Goal: Transaction & Acquisition: Purchase product/service

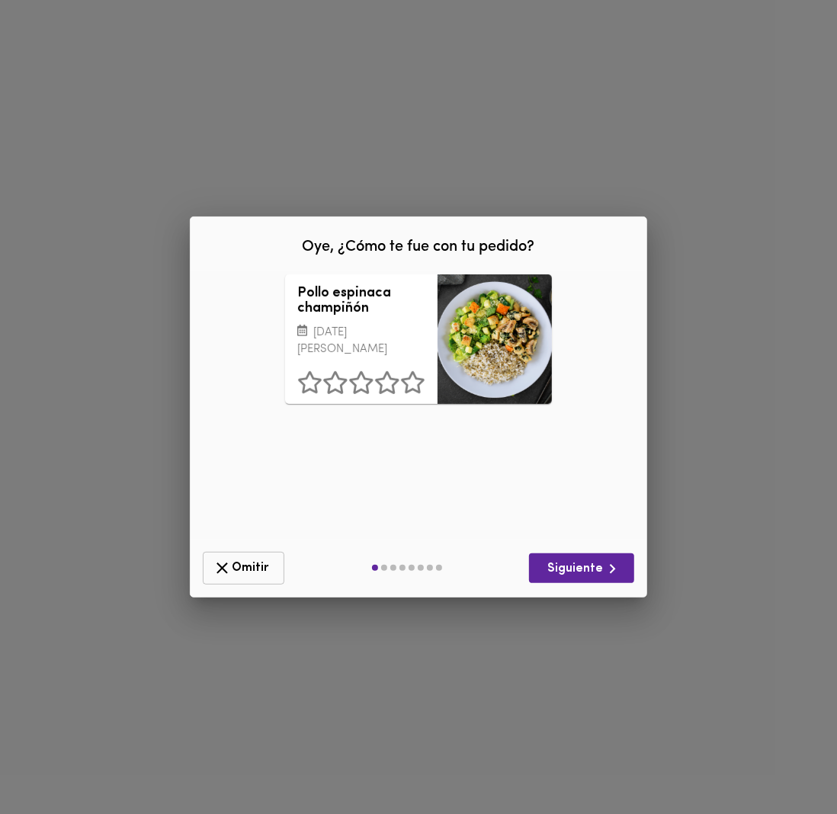
click at [244, 553] on button "Omitir" at bounding box center [244, 568] width 82 height 33
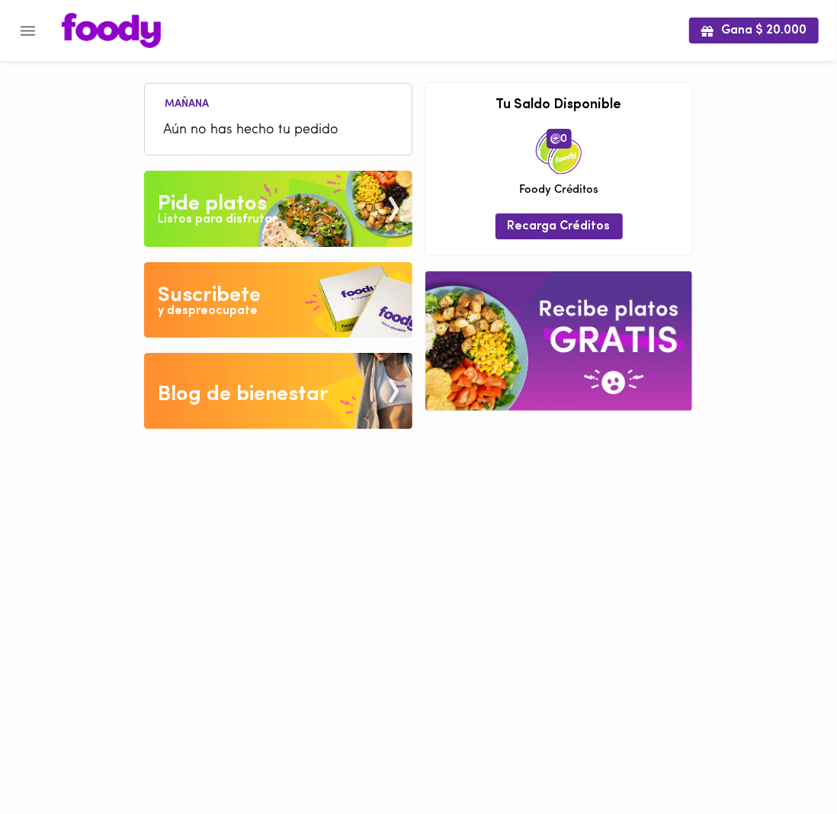
click at [21, 27] on icon "Menu" at bounding box center [27, 30] width 19 height 19
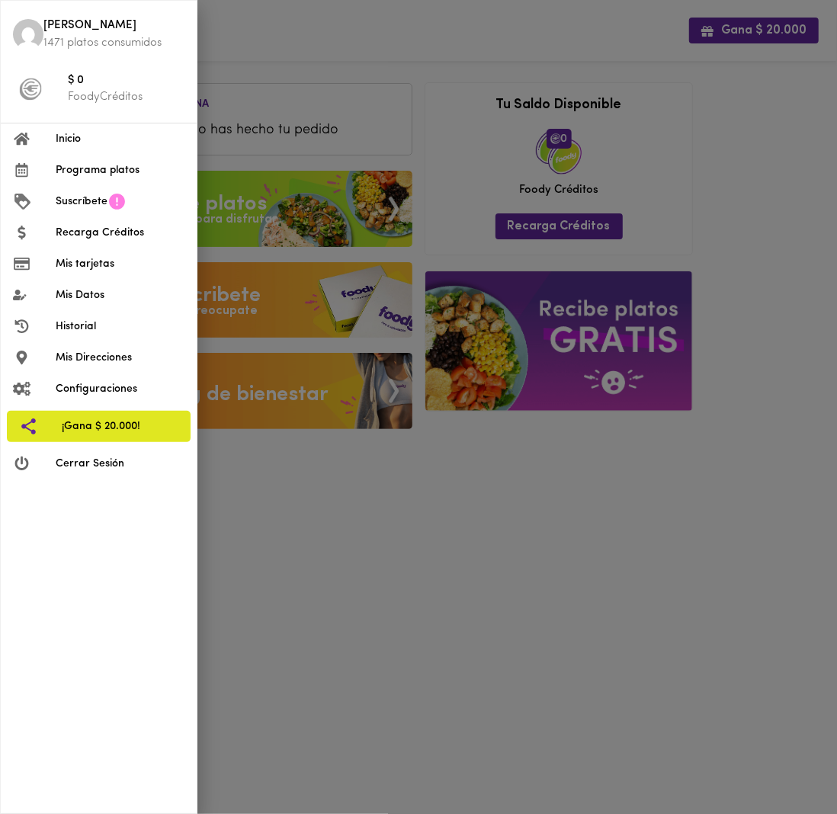
click at [85, 171] on span "Programa platos" at bounding box center [120, 170] width 129 height 16
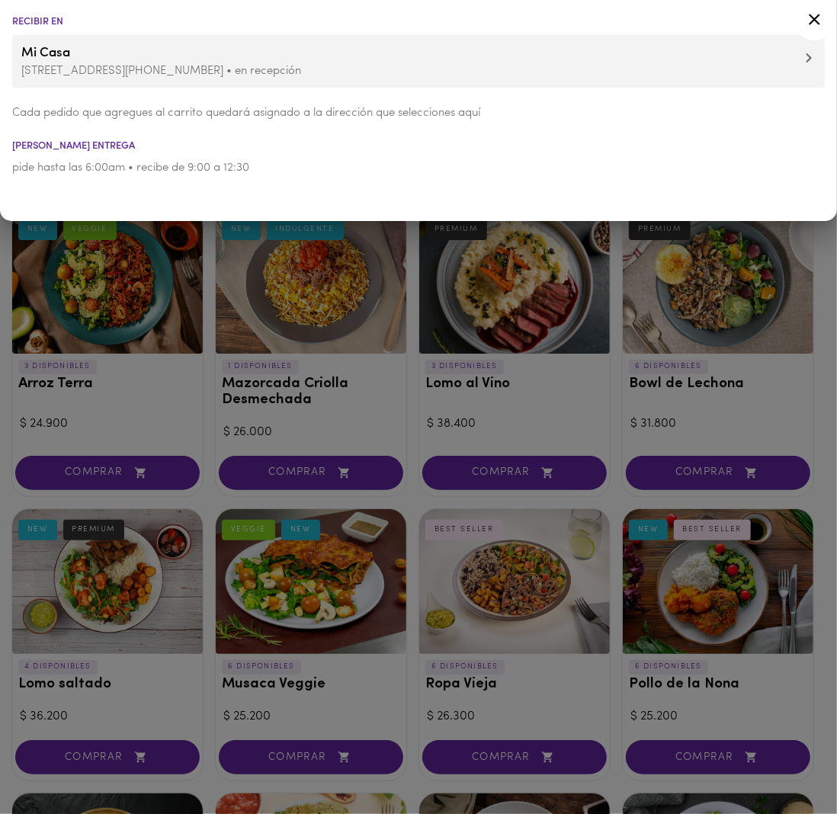
click at [428, 376] on div at bounding box center [418, 407] width 837 height 814
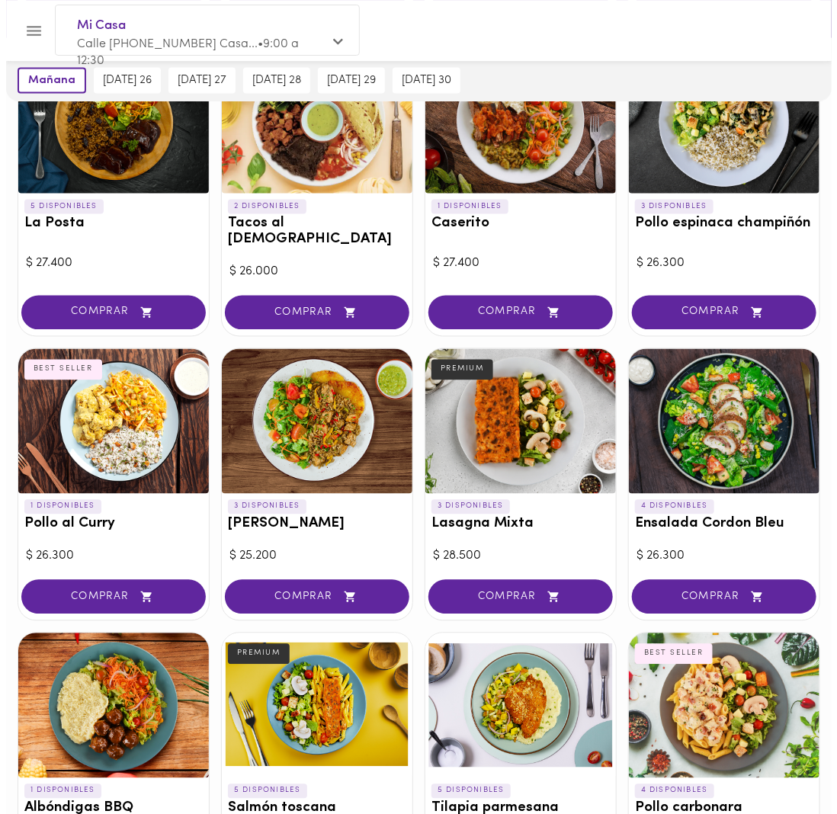
scroll to position [762, 0]
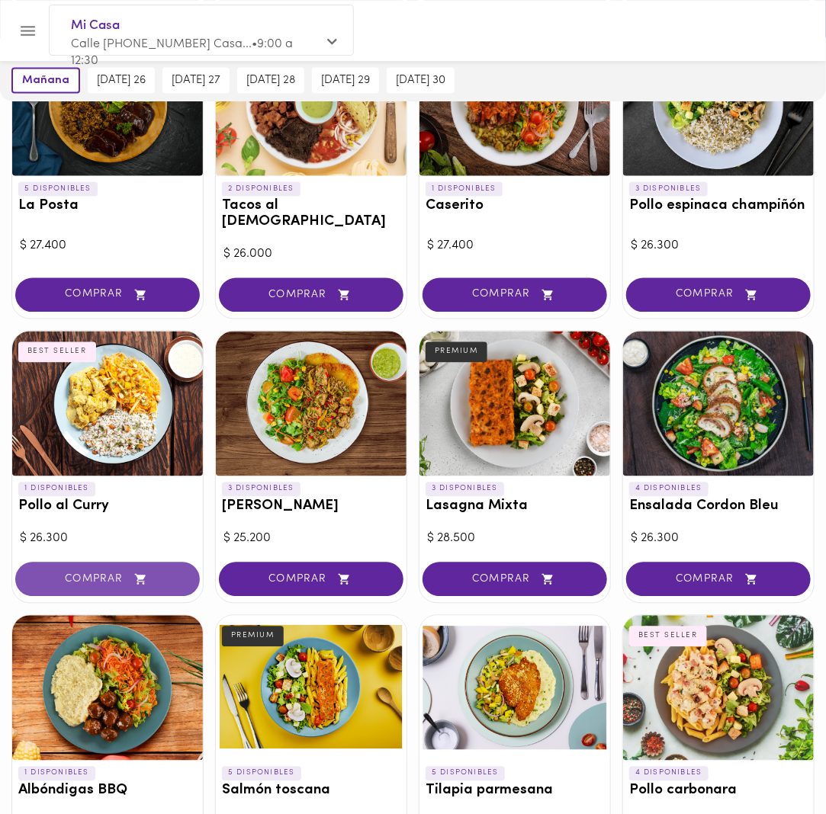
click at [141, 563] on button "COMPRAR" at bounding box center [107, 580] width 184 height 34
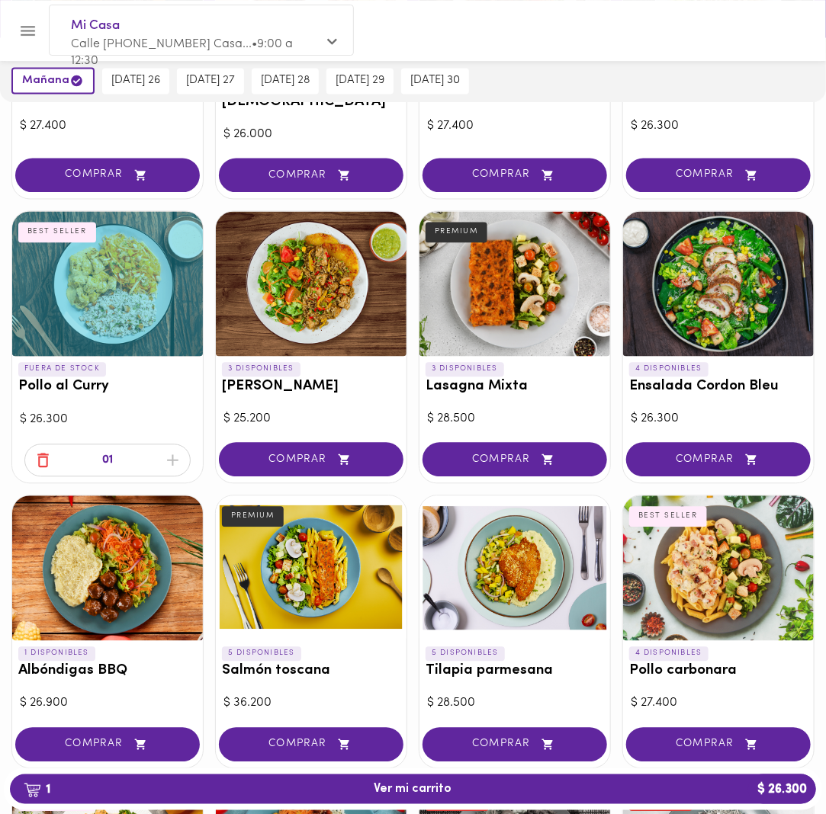
scroll to position [915, 0]
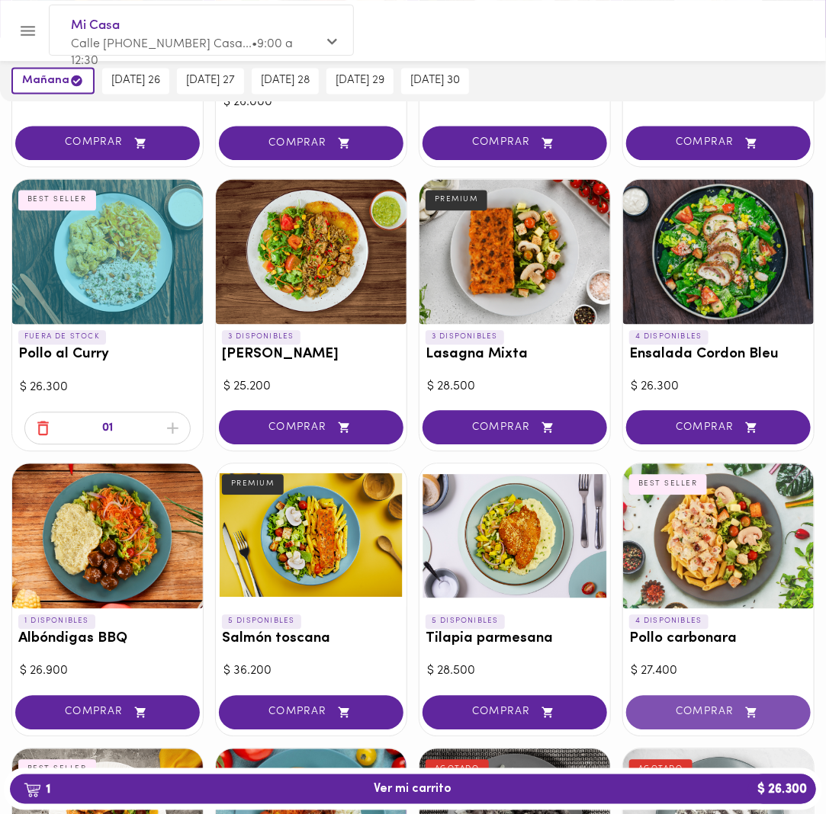
click at [666, 707] on span "COMPRAR" at bounding box center [718, 713] width 146 height 13
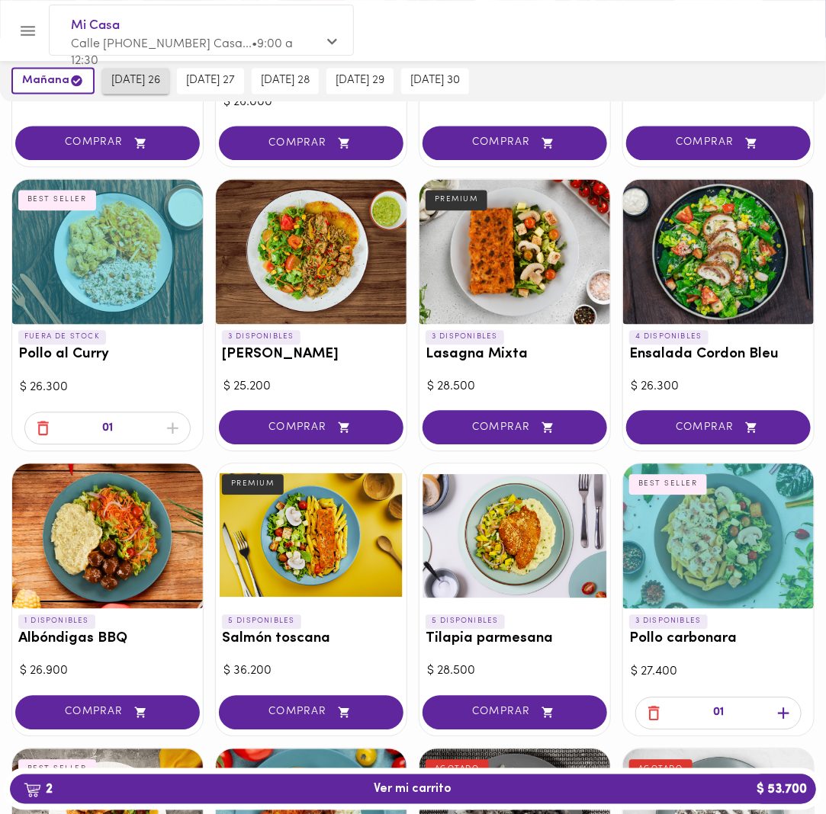
click at [144, 90] on button "[DATE] 26" at bounding box center [135, 82] width 67 height 26
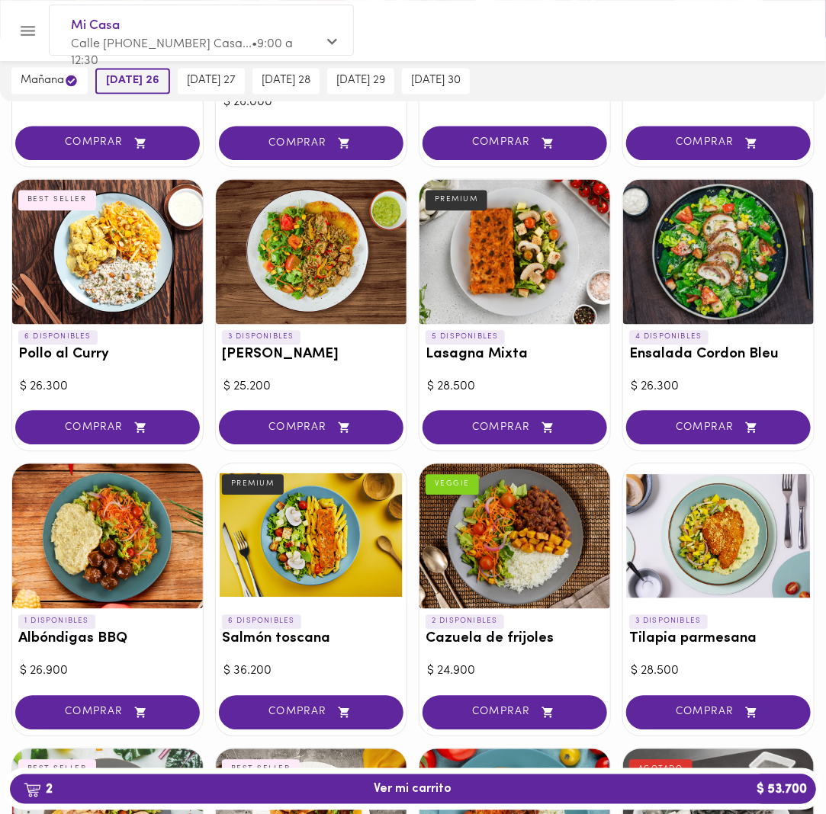
scroll to position [0, 0]
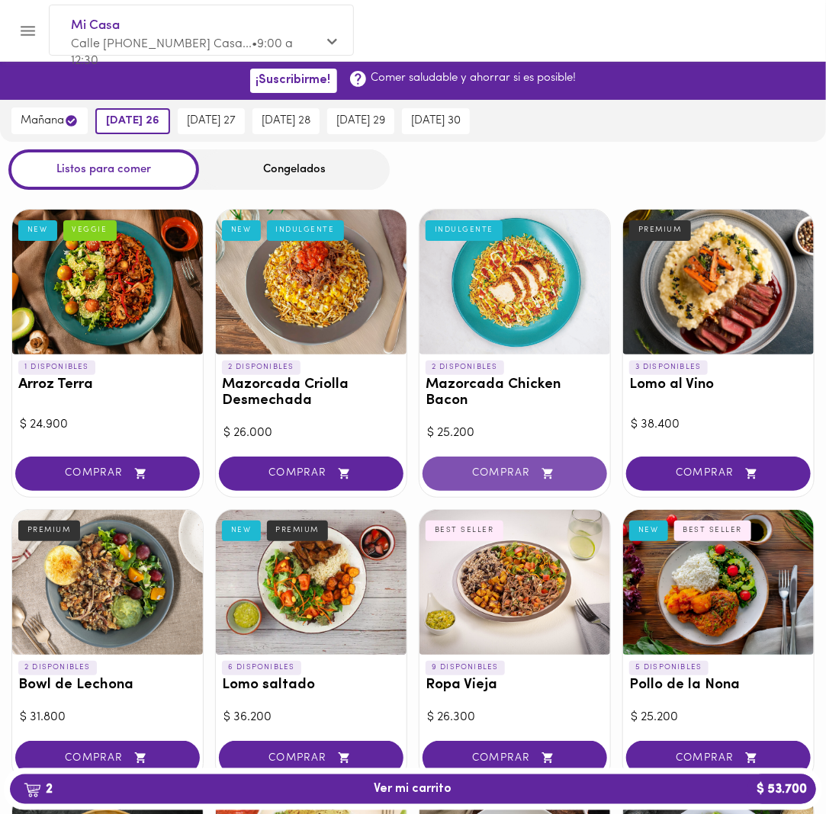
click at [540, 460] on button "COMPRAR" at bounding box center [514, 474] width 184 height 34
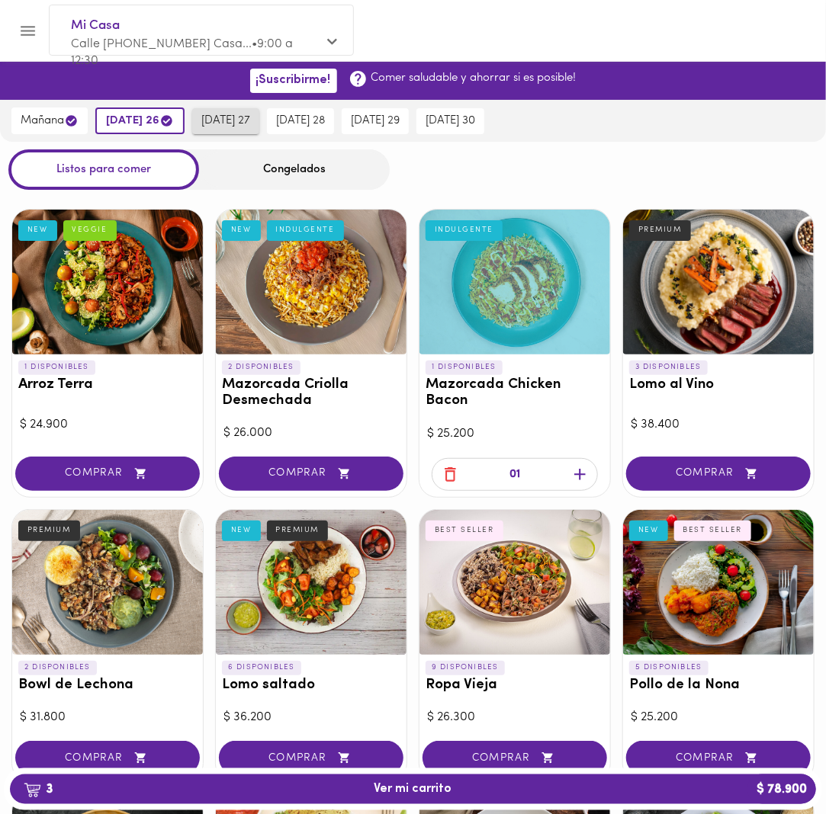
click at [219, 124] on span "[DATE] 27" at bounding box center [225, 121] width 49 height 14
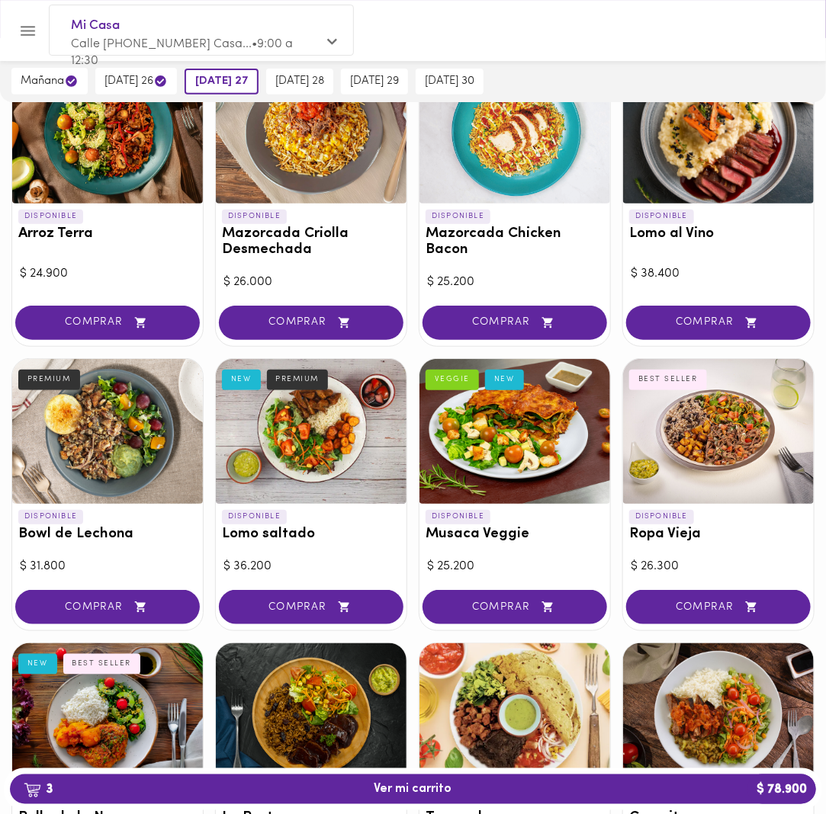
scroll to position [152, 0]
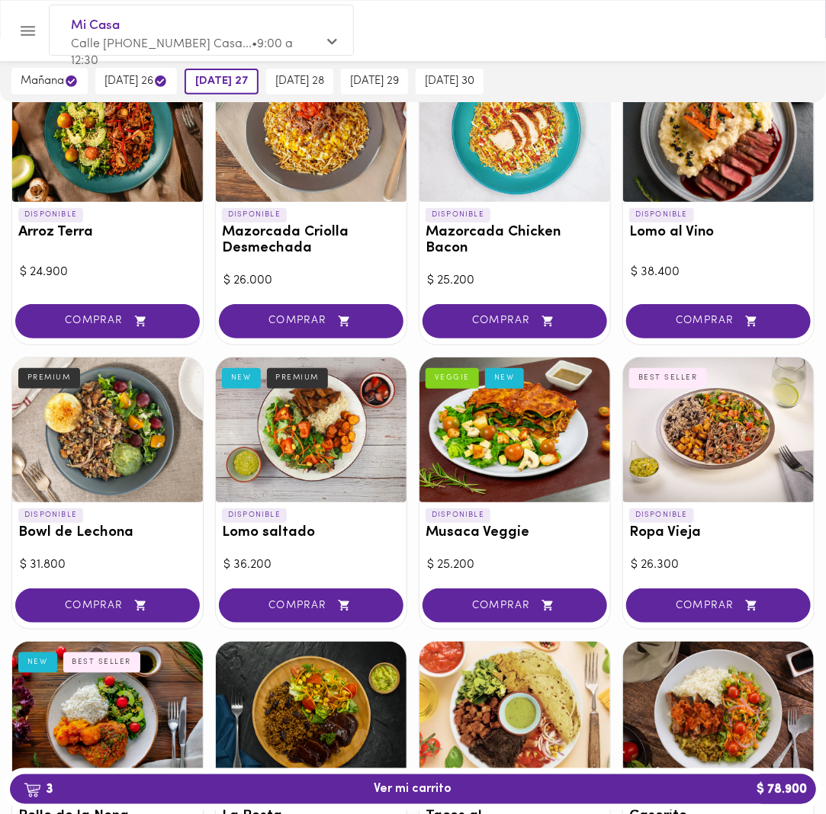
click at [165, 580] on div "DISPONIBLE Bowl de Lechona PREMIUM $ 31.800 COMPRAR" at bounding box center [107, 493] width 192 height 273
click at [151, 601] on span "COMPRAR" at bounding box center [107, 605] width 146 height 13
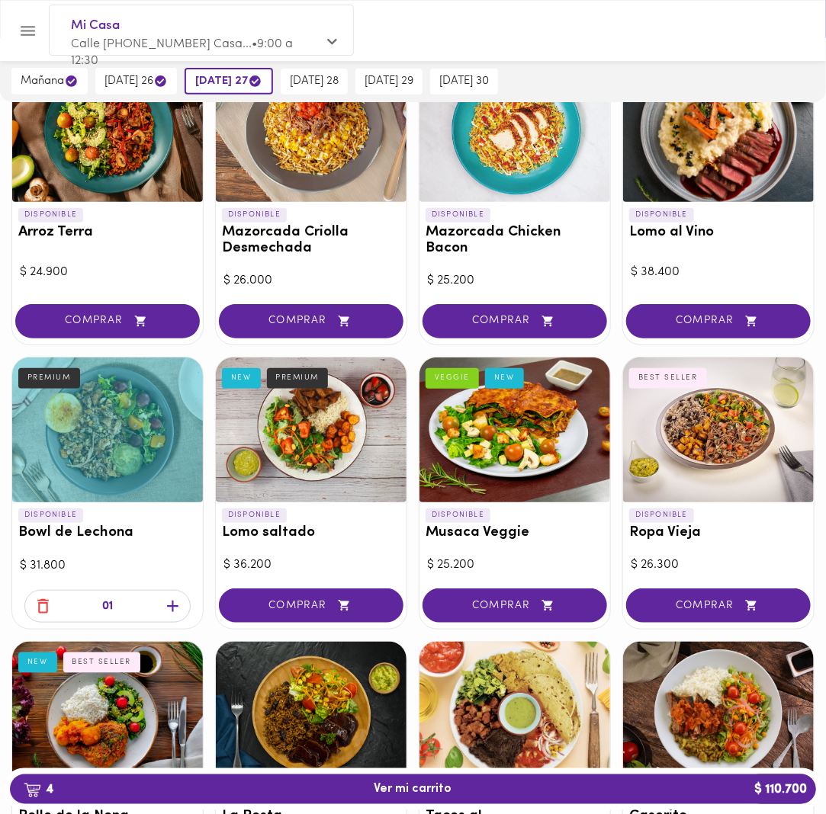
click at [175, 601] on icon "button" at bounding box center [172, 606] width 19 height 19
click at [317, 91] on button "[DATE] 28" at bounding box center [314, 82] width 67 height 26
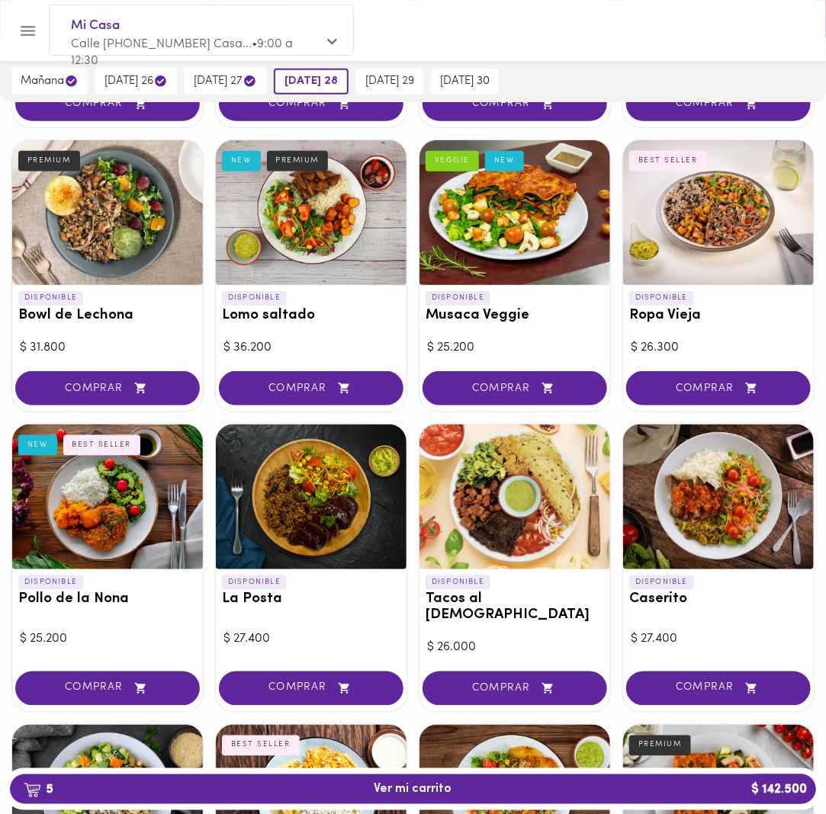
scroll to position [610, 0]
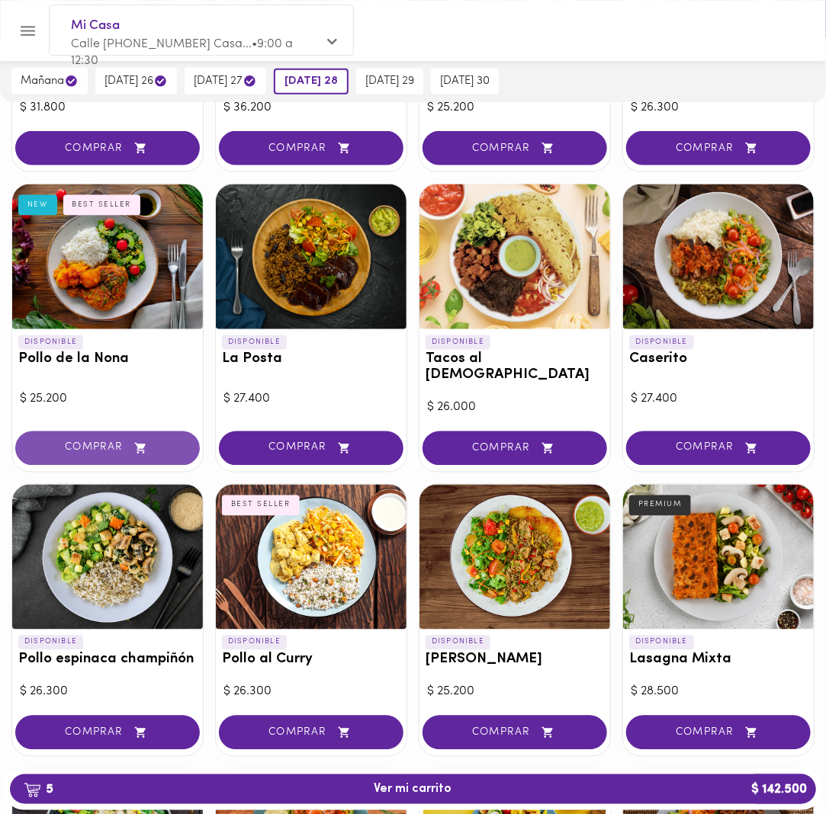
click at [182, 442] on button "COMPRAR" at bounding box center [107, 448] width 184 height 34
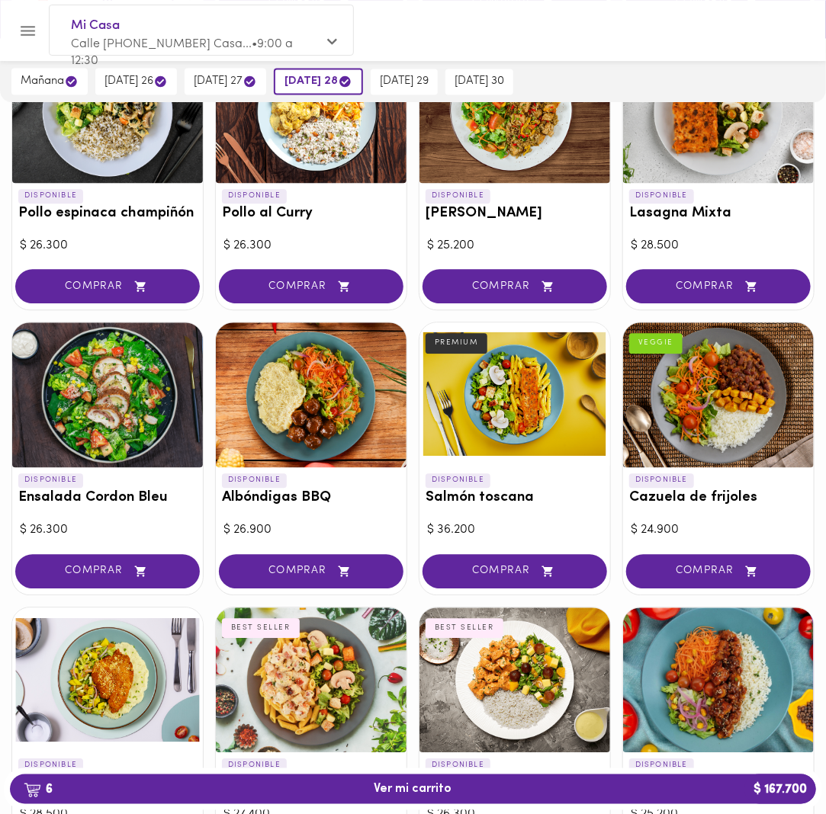
scroll to position [1067, 0]
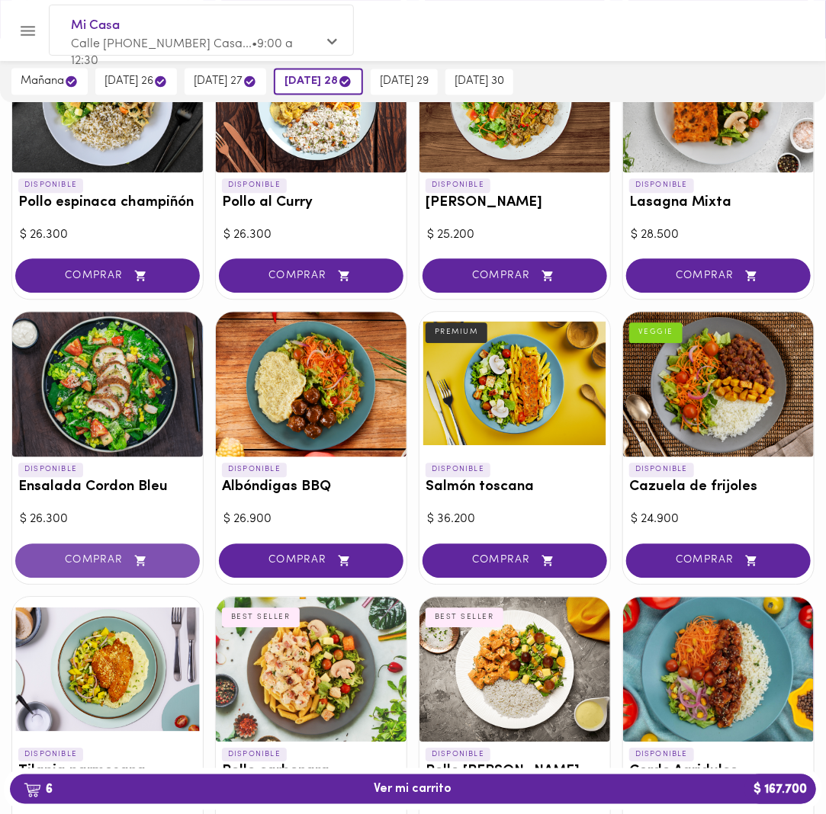
click at [114, 554] on span "COMPRAR" at bounding box center [107, 560] width 146 height 13
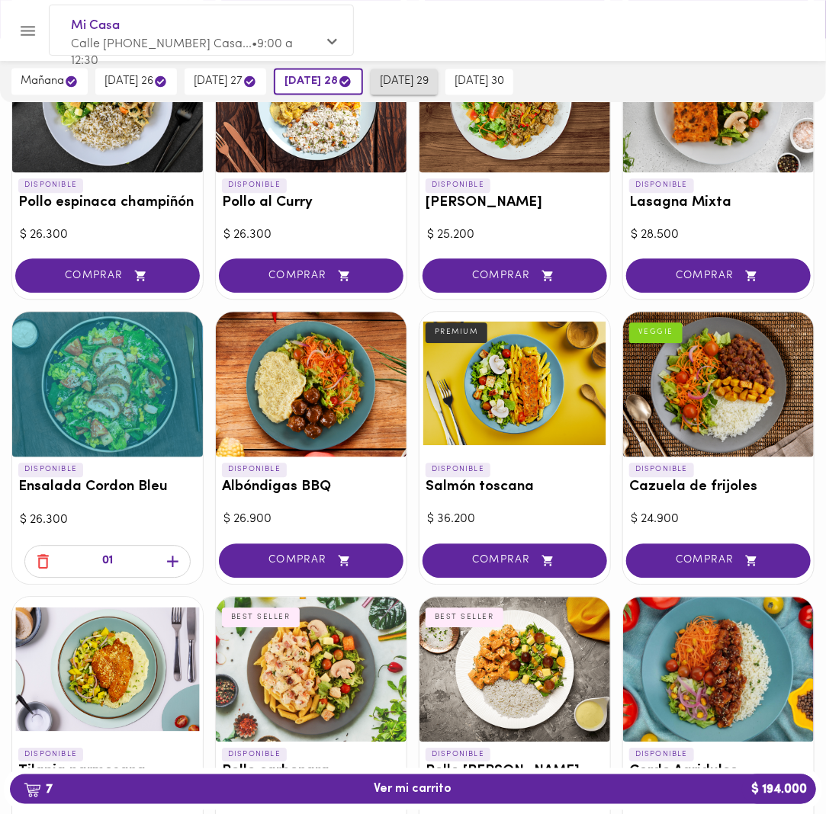
click at [406, 72] on button "[DATE] 29" at bounding box center [403, 82] width 67 height 26
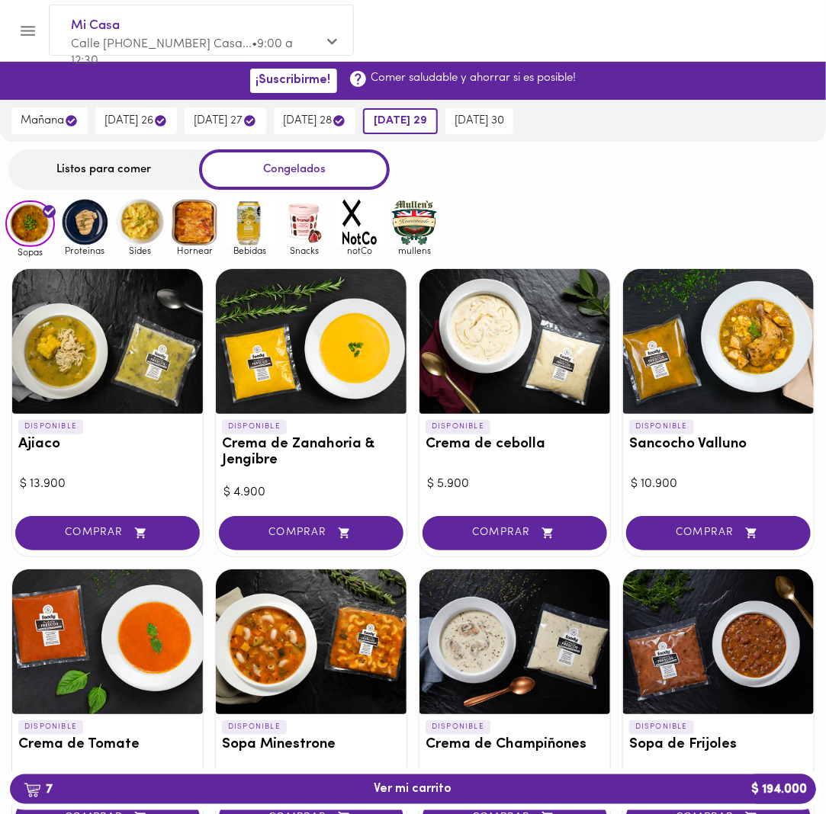
click at [139, 162] on div "Listos para comer" at bounding box center [103, 169] width 191 height 40
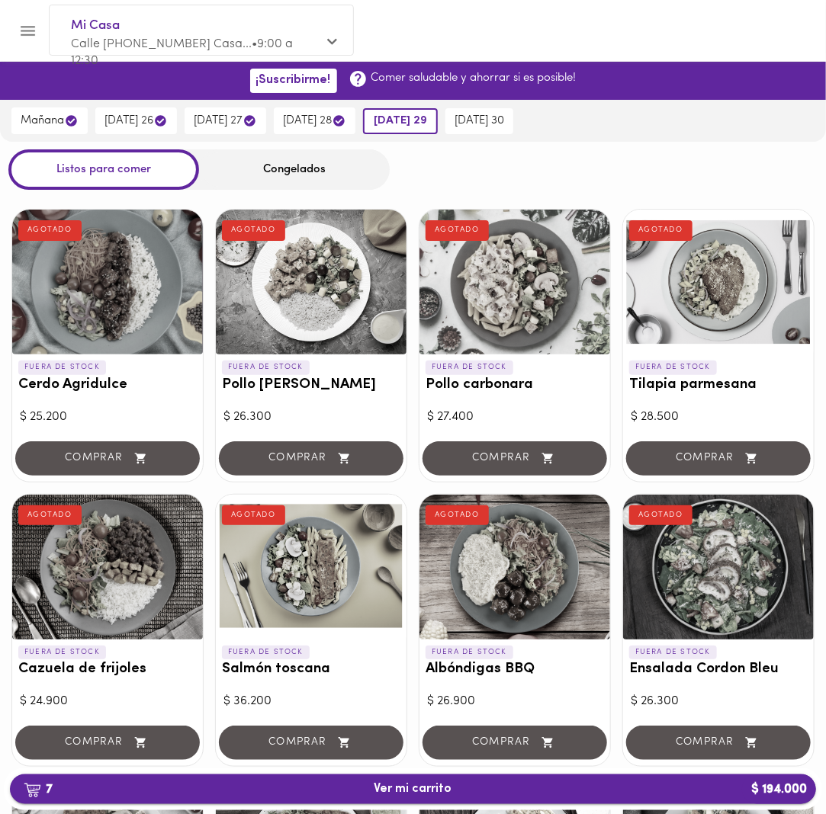
click at [391, 793] on span "7 Ver mi carrito $ 194.000" at bounding box center [413, 789] width 78 height 14
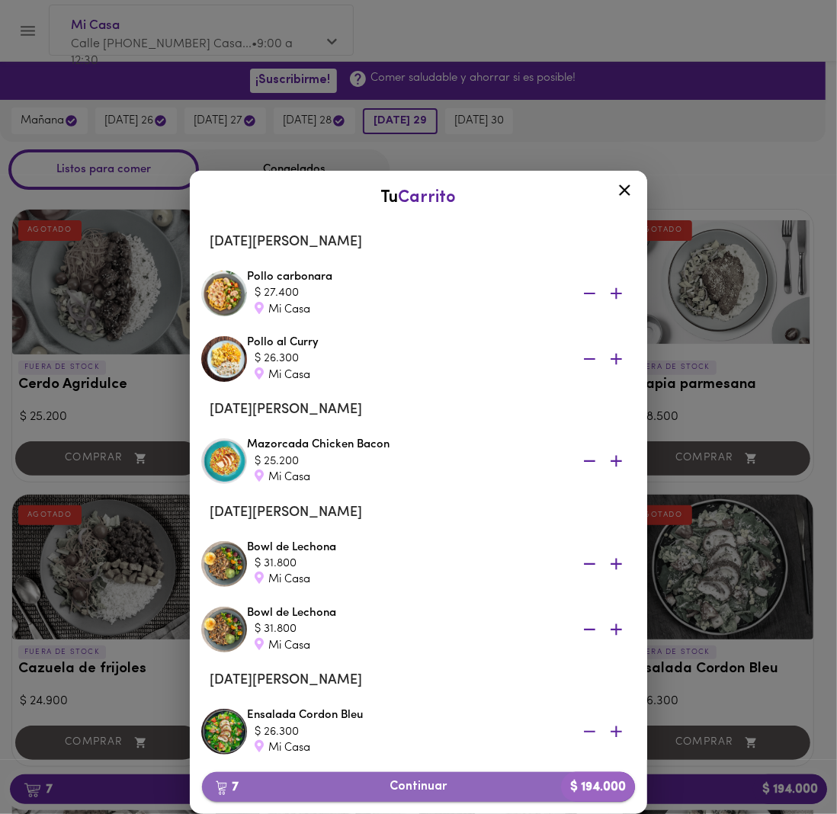
click at [446, 787] on span "7 Continuar $ 194.000" at bounding box center [418, 787] width 409 height 14
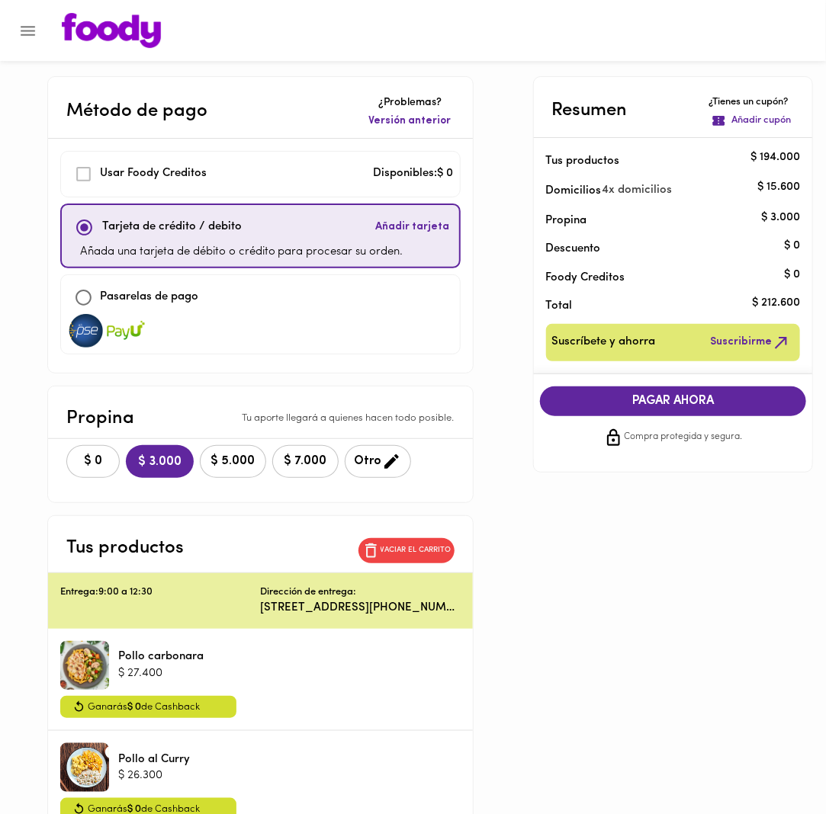
click at [176, 297] on p "Pasarelas de pago" at bounding box center [149, 298] width 98 height 18
checkbox input "false"
checkbox input "true"
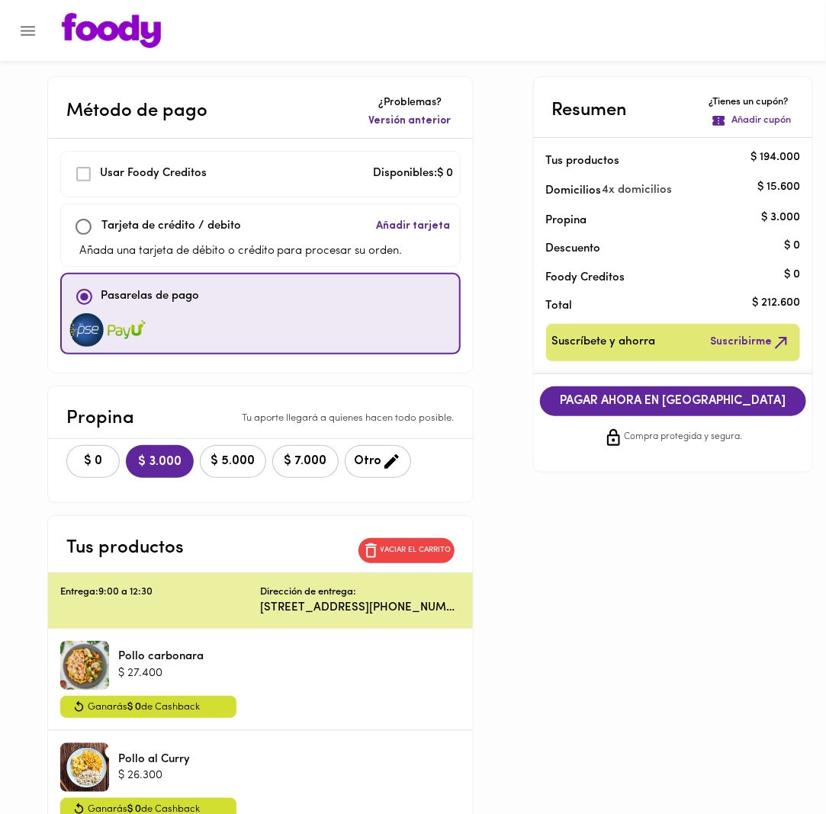
click at [723, 402] on span "PAGAR AHORA EN [GEOGRAPHIC_DATA]" at bounding box center [673, 401] width 236 height 14
